Goal: Task Accomplishment & Management: Complete application form

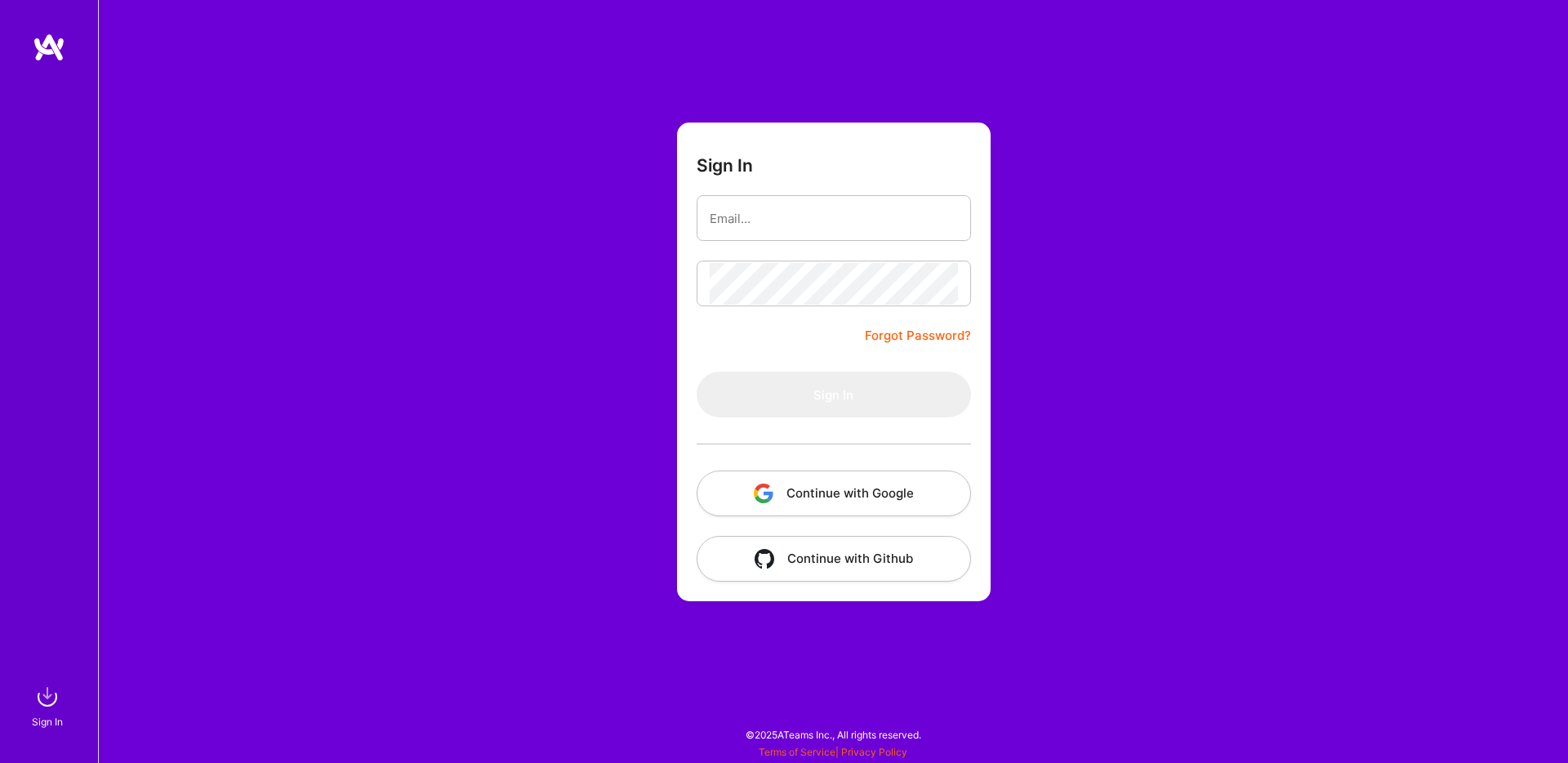
click at [849, 489] on button "Continue with Google" at bounding box center [834, 493] width 274 height 45
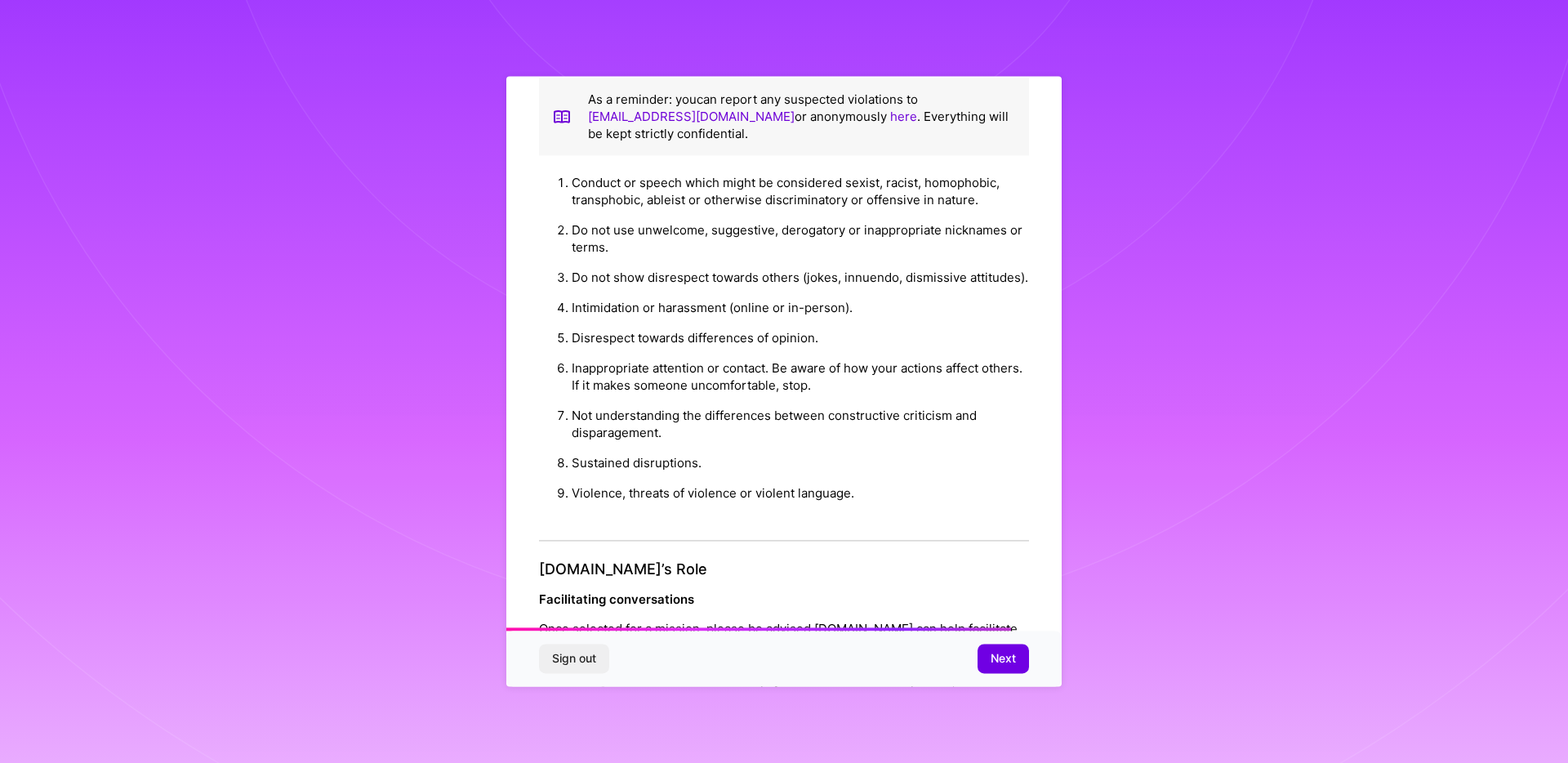
scroll to position [1752, 0]
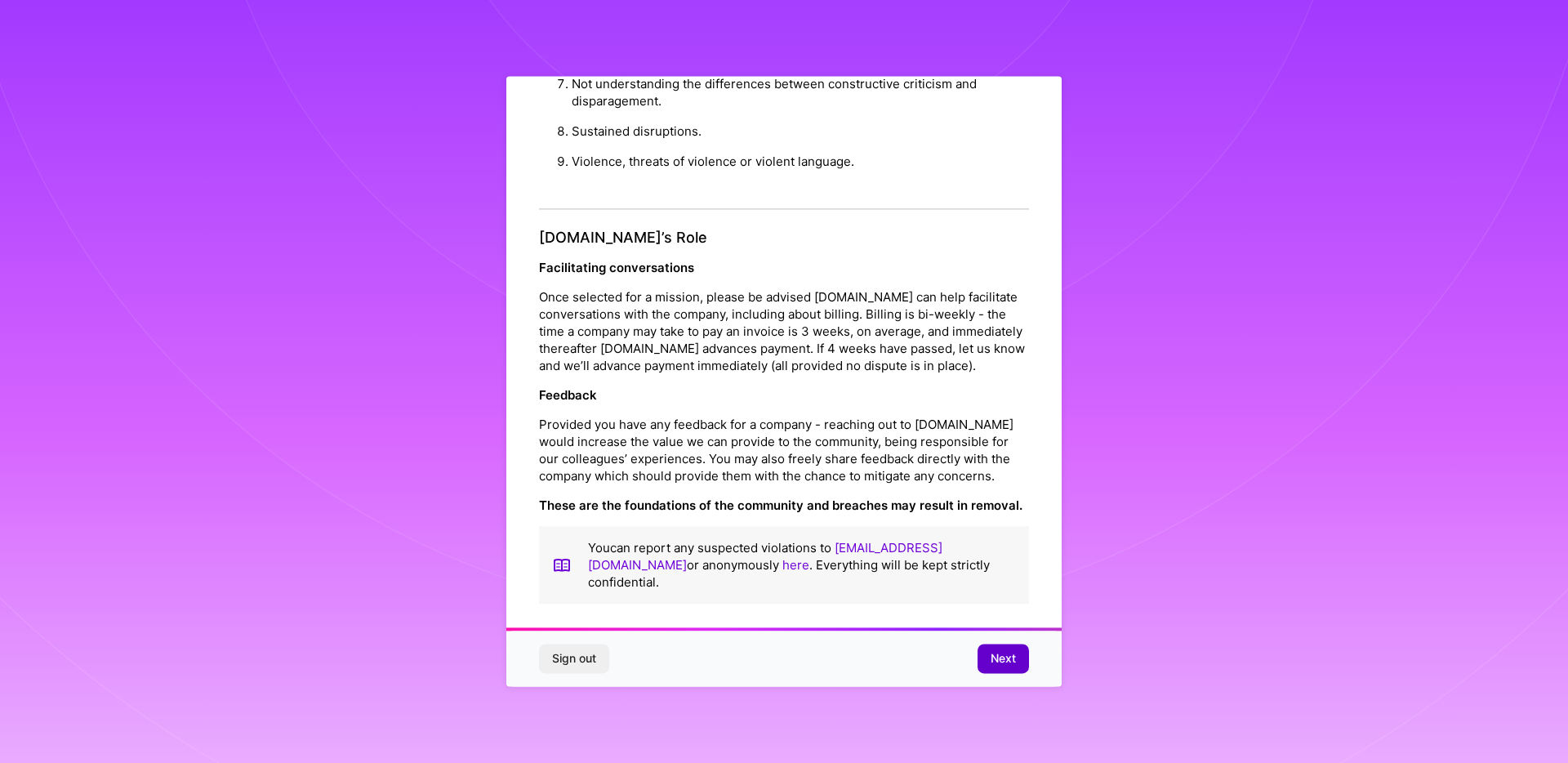
click at [992, 663] on span "Next" at bounding box center [1003, 660] width 25 height 16
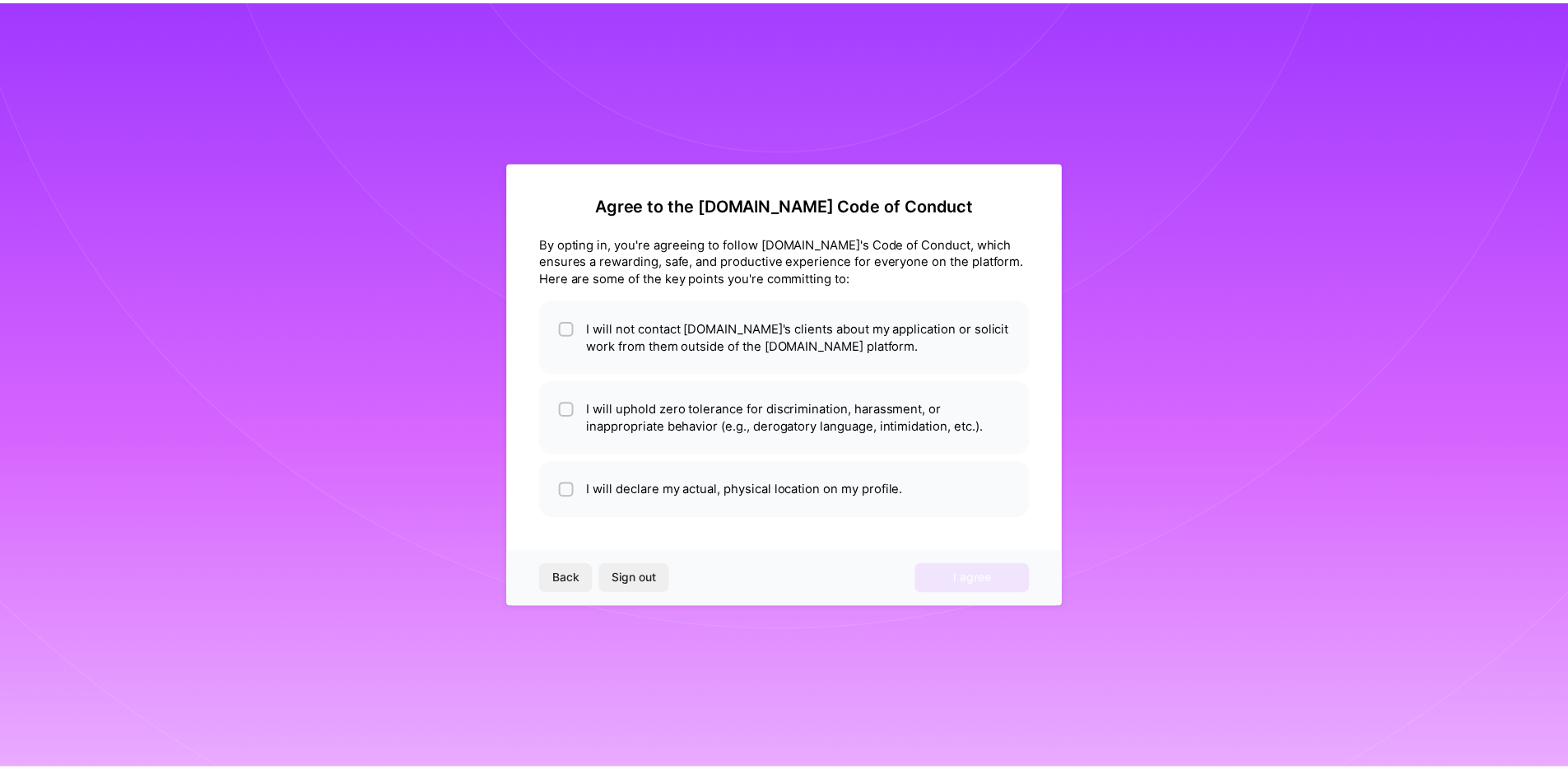
scroll to position [0, 0]
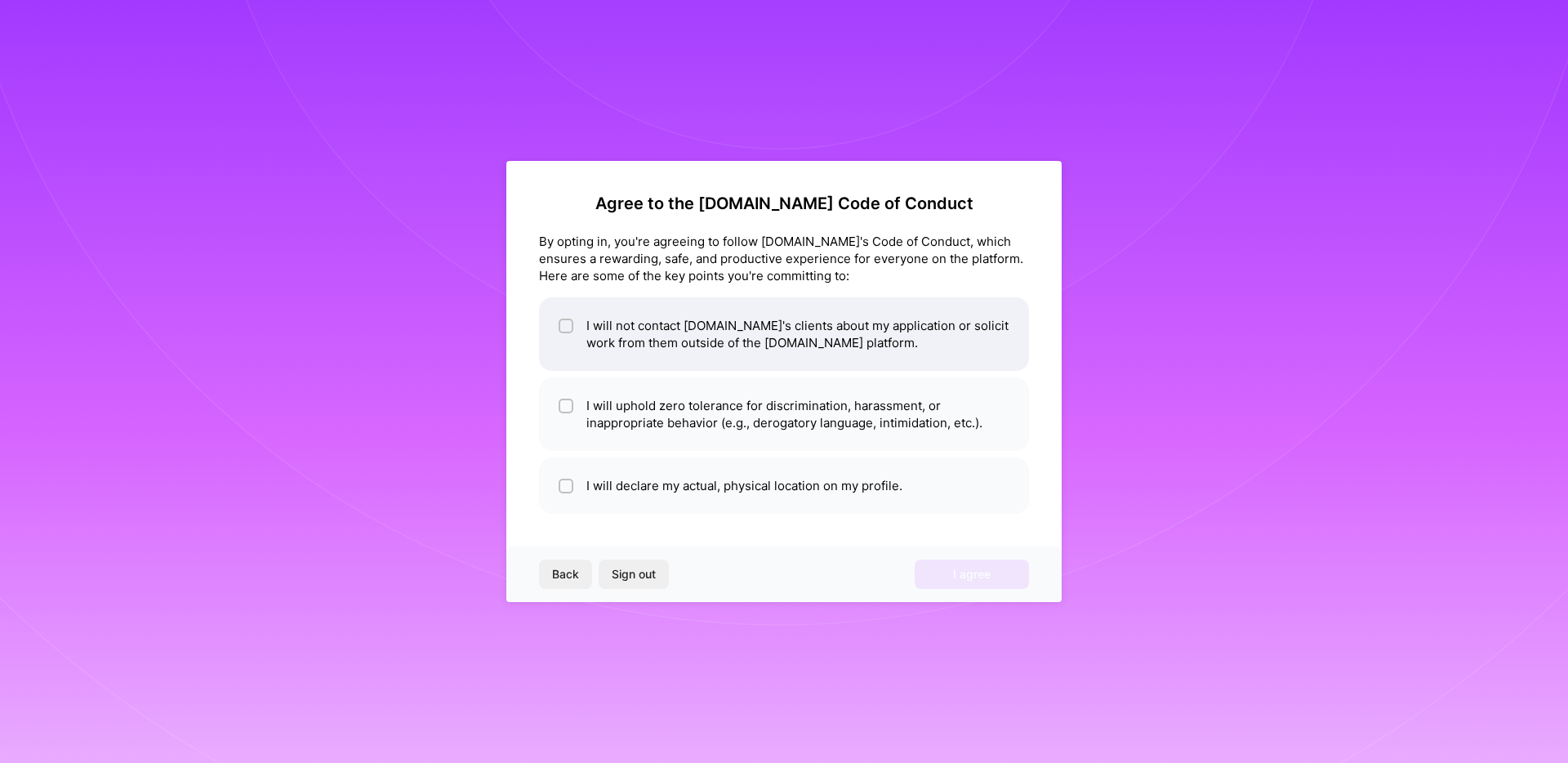
click at [613, 335] on li "I will not contact [DOMAIN_NAME]'s clients about my application or solicit work…" at bounding box center [784, 334] width 490 height 73
checkbox input "true"
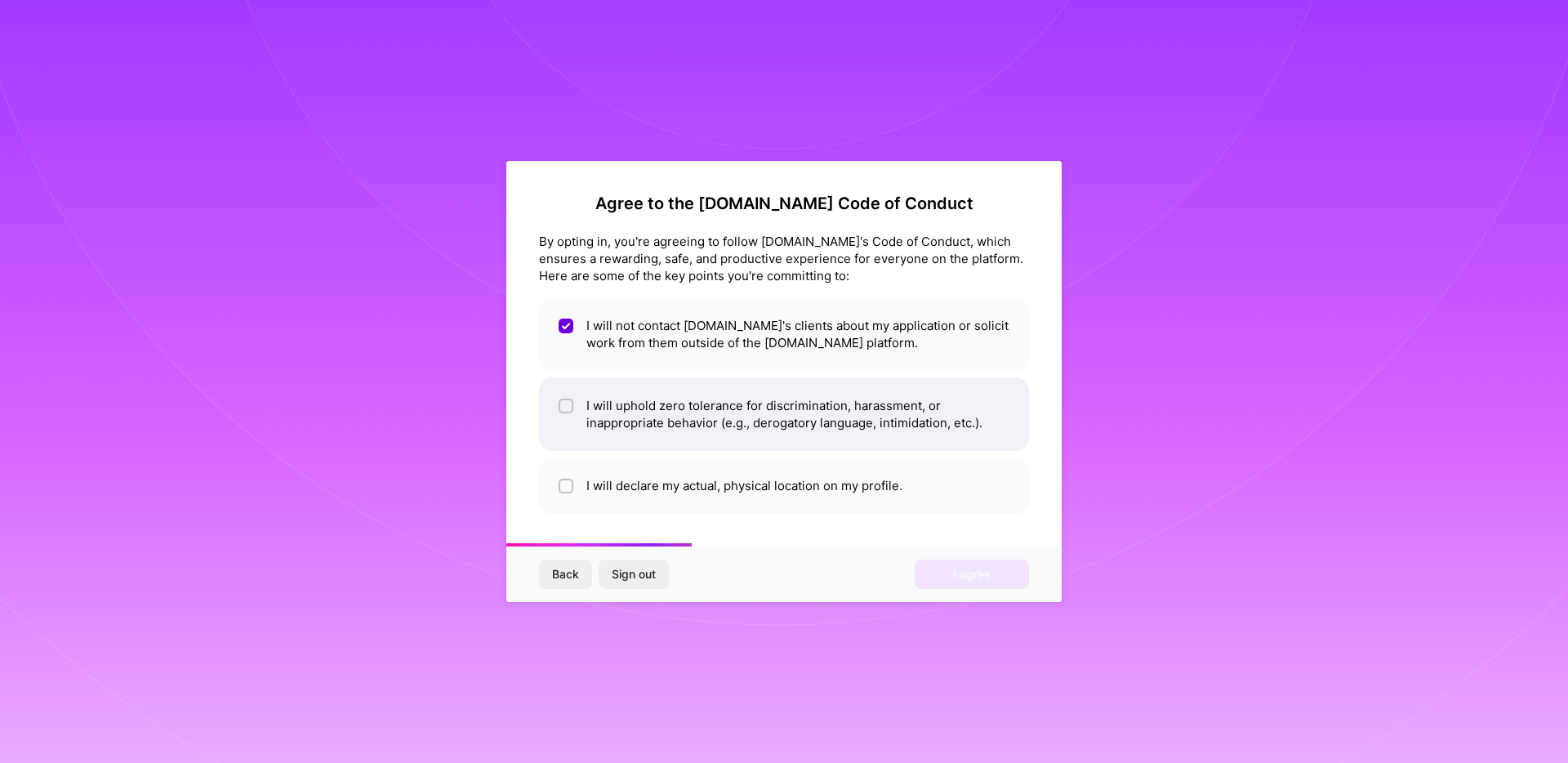
click at [628, 394] on li "I will uphold zero tolerance for discrimination, harassment, or inappropriate b…" at bounding box center [784, 414] width 490 height 73
checkbox input "true"
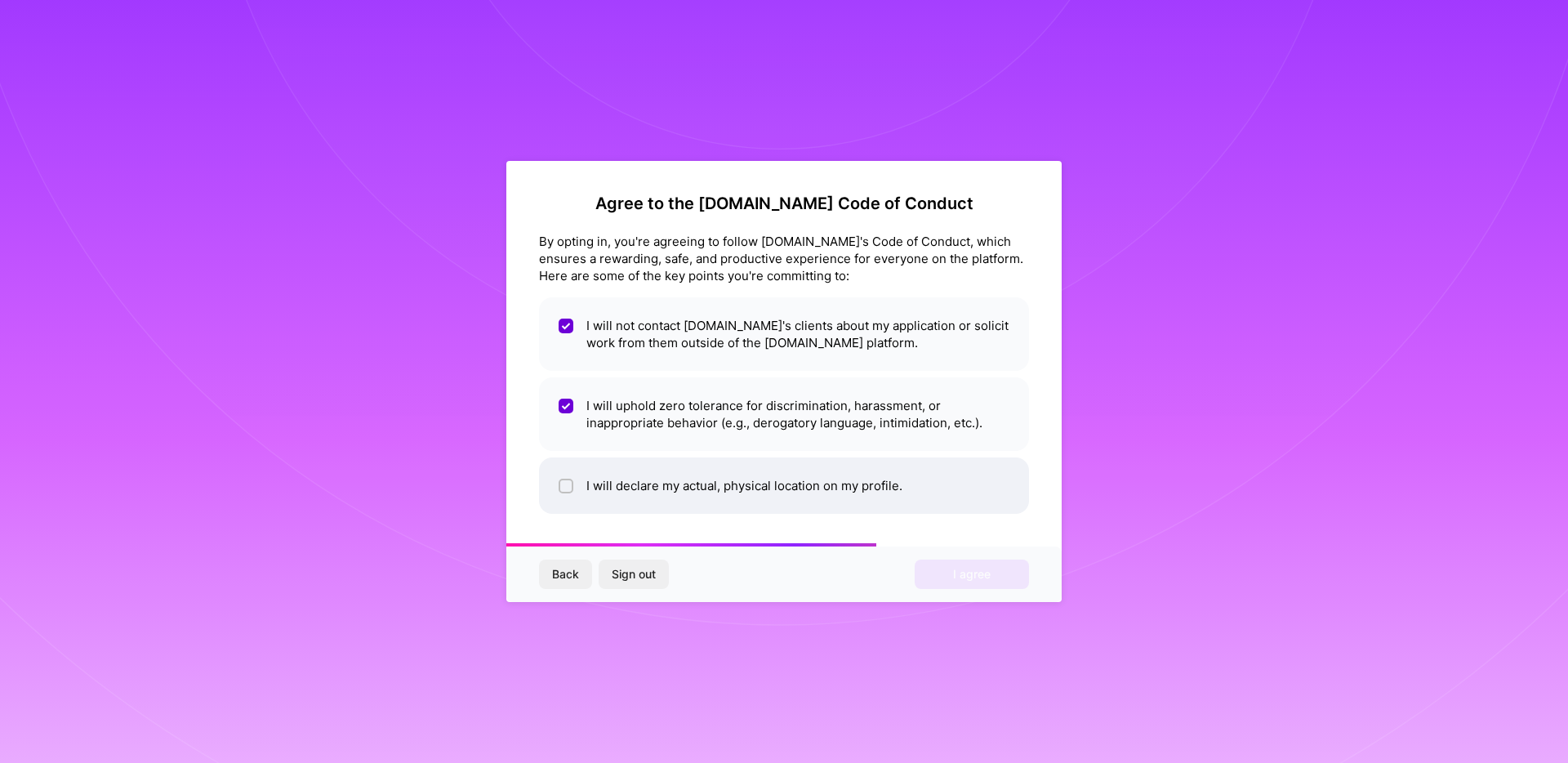
click at [649, 476] on li "I will declare my actual, physical location on my profile." at bounding box center [784, 485] width 490 height 56
checkbox input "true"
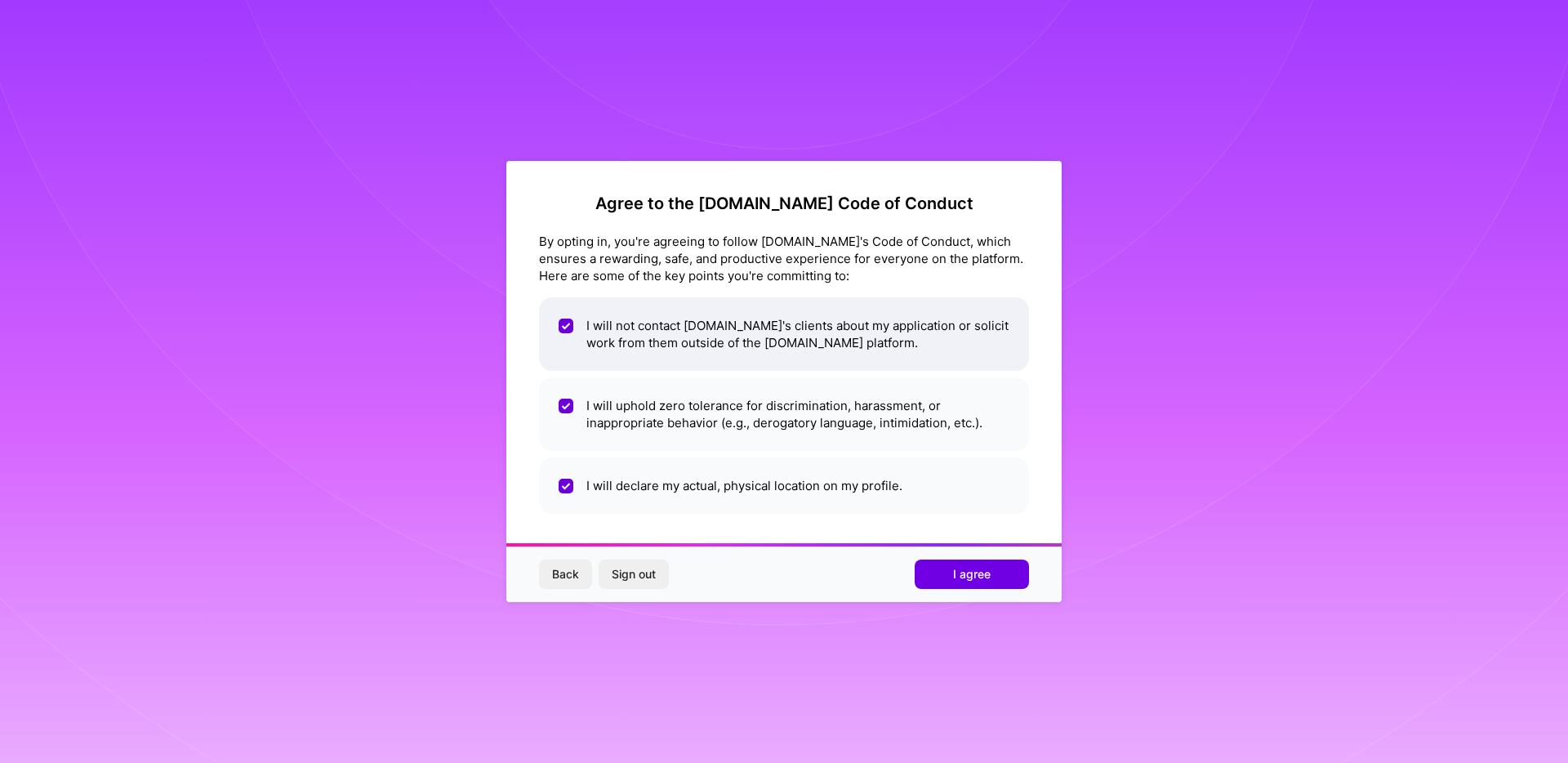
click at [774, 335] on li "I will not contact [DOMAIN_NAME]'s clients about my application or solicit work…" at bounding box center [784, 334] width 490 height 73
checkbox input "true"
click at [979, 573] on span "I agree" at bounding box center [972, 574] width 37 height 16
